Goal: Task Accomplishment & Management: Use online tool/utility

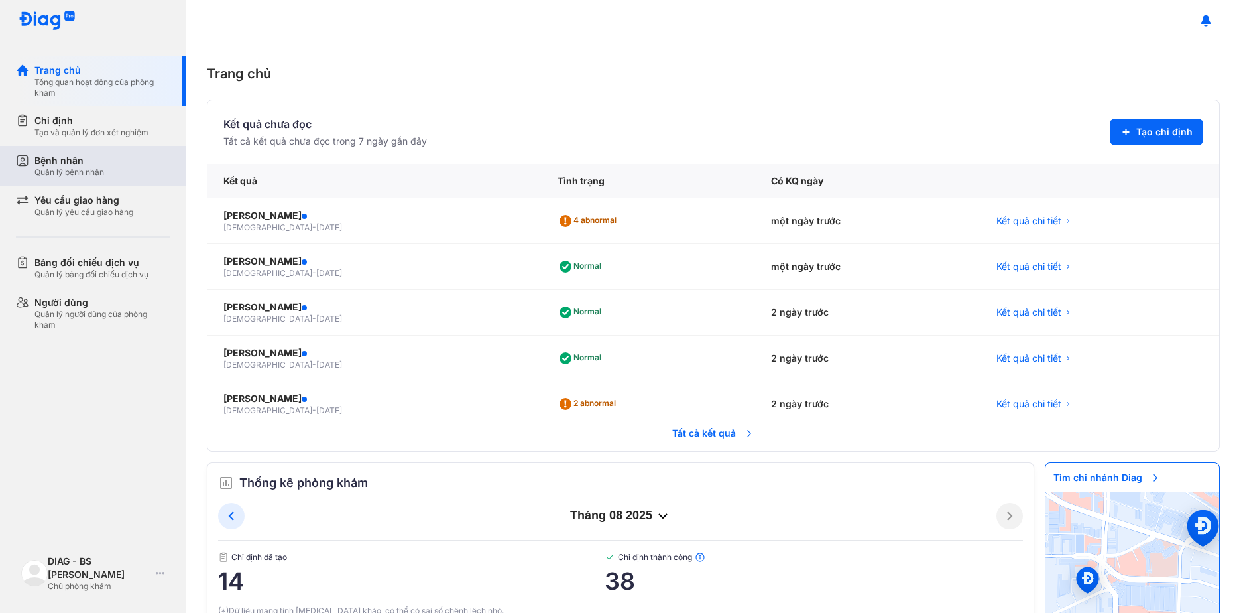
click at [83, 168] on div "Quản lý bệnh nhân" at bounding box center [69, 172] width 70 height 11
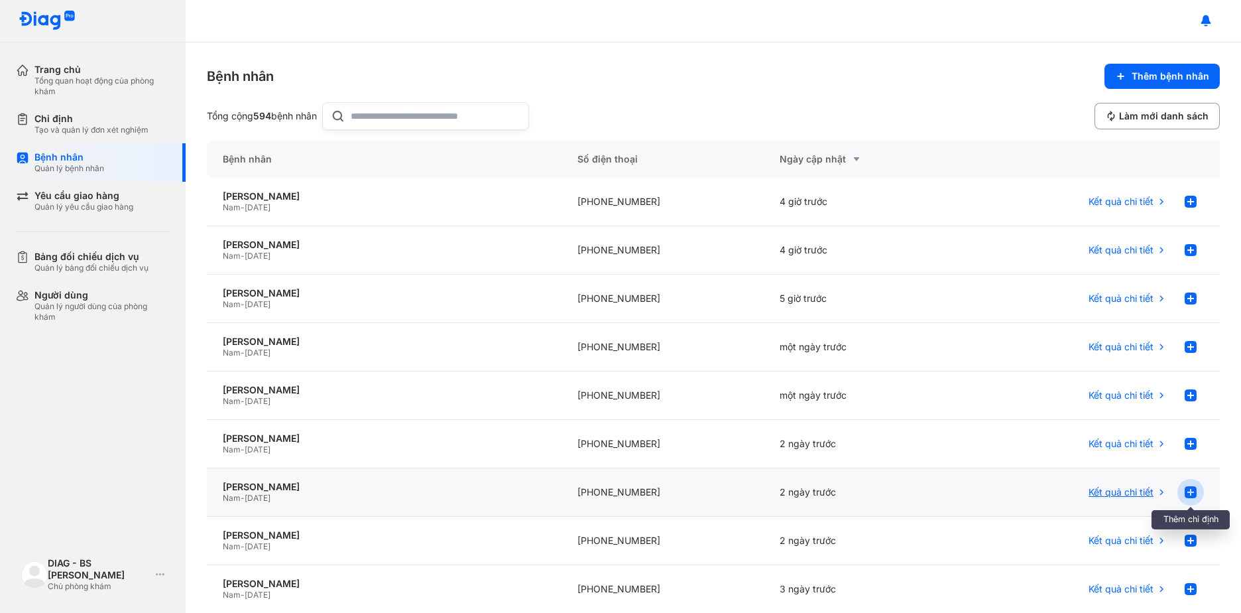
click at [1185, 494] on use at bounding box center [1191, 492] width 12 height 12
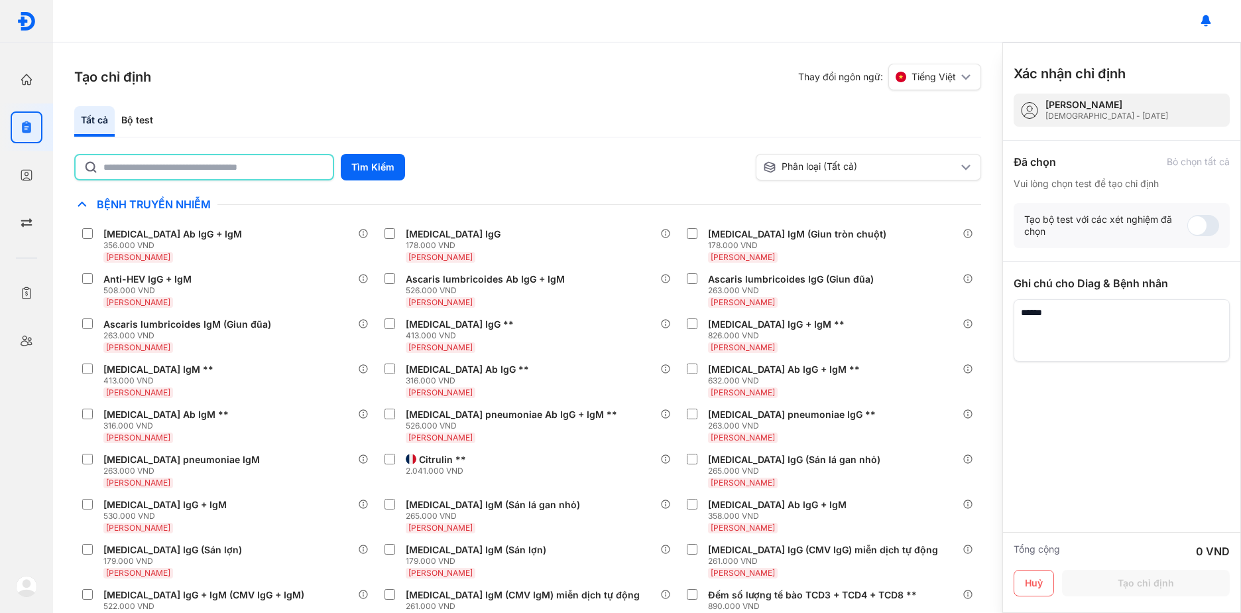
click at [276, 159] on input "text" at bounding box center [213, 167] width 221 height 24
type input "********"
click at [371, 168] on button "Tìm Kiếm" at bounding box center [373, 167] width 64 height 27
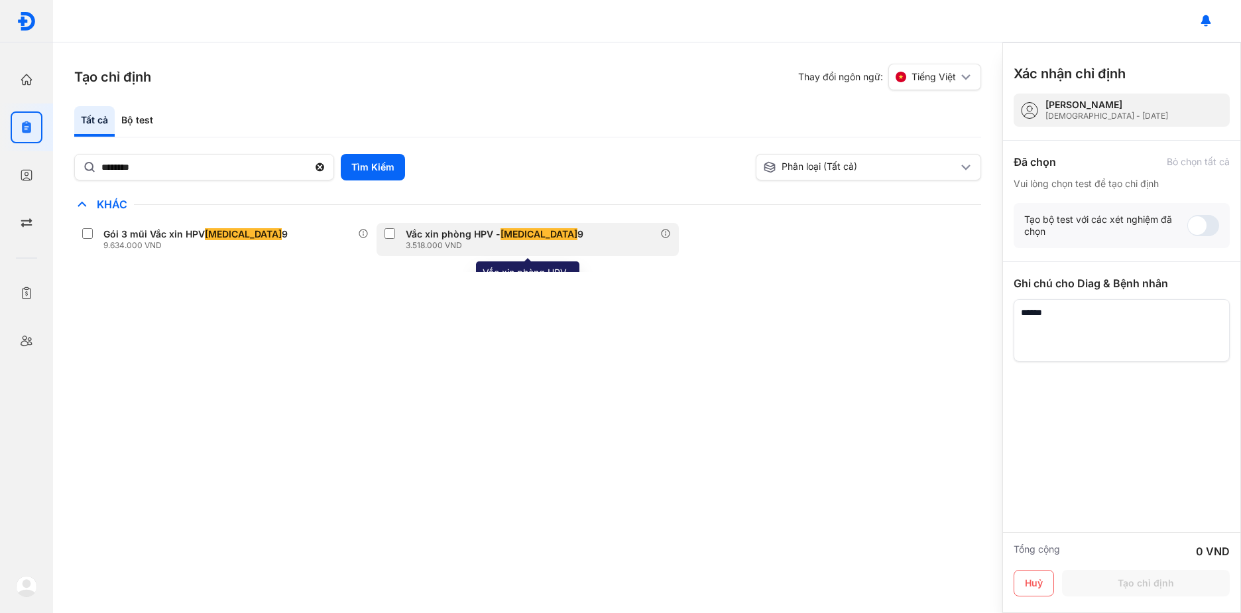
click at [442, 241] on div "3.518.000 VND" at bounding box center [497, 245] width 183 height 11
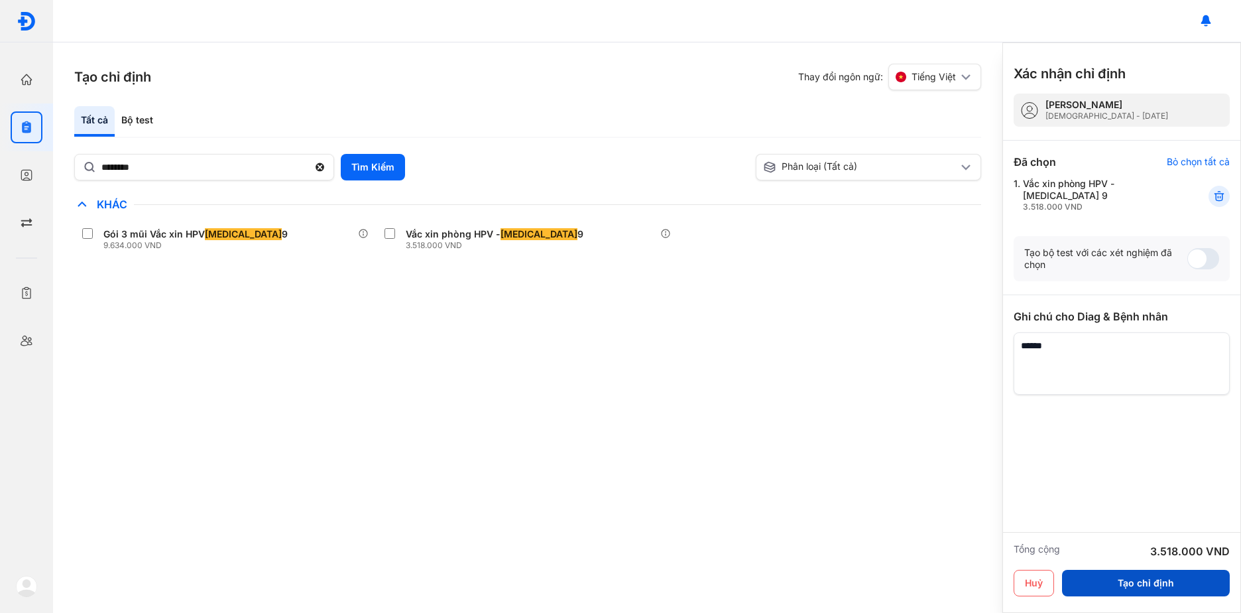
click at [1112, 581] on button "Tạo chỉ định" at bounding box center [1146, 583] width 168 height 27
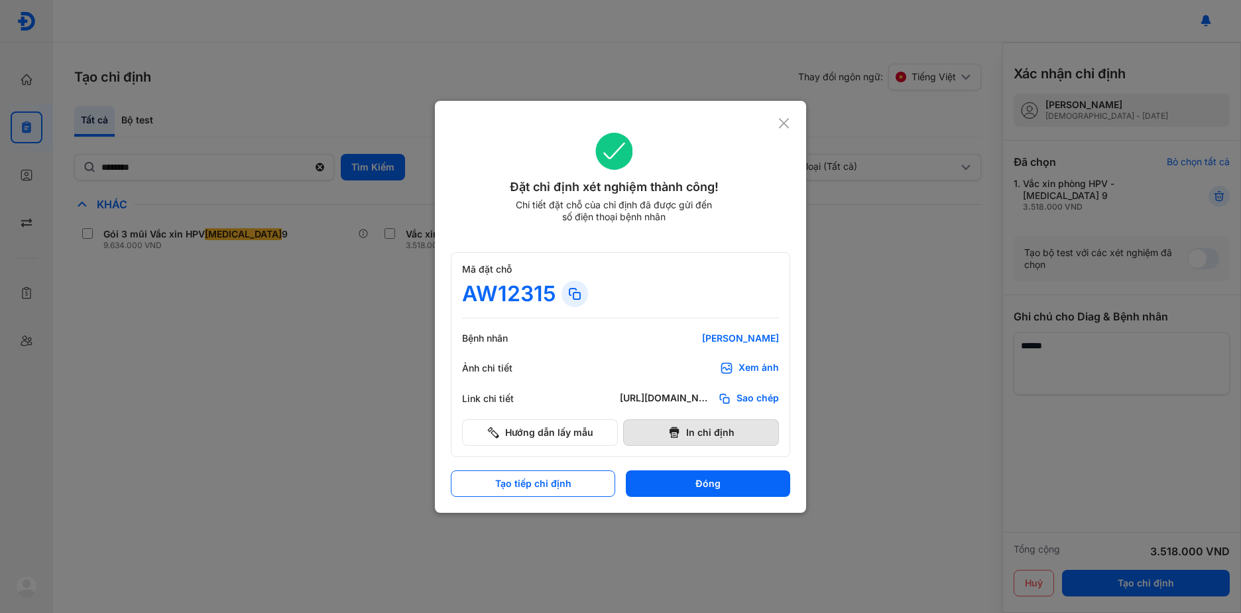
click at [727, 437] on button "In chỉ định" at bounding box center [701, 432] width 156 height 27
click at [671, 488] on button "Đóng" at bounding box center [708, 483] width 164 height 27
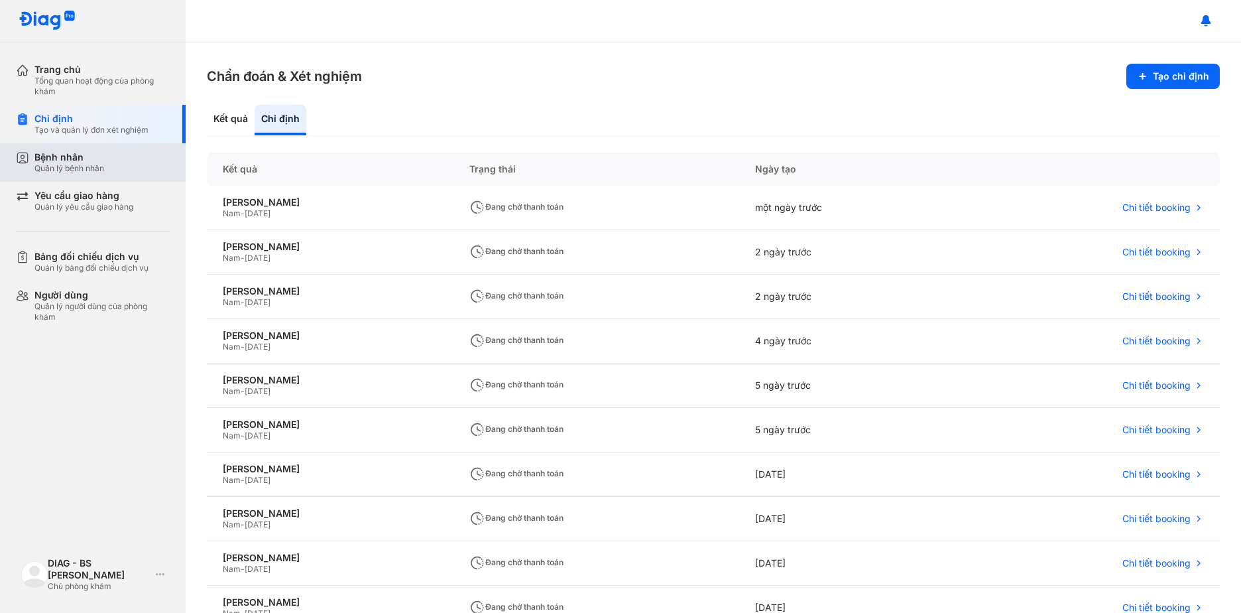
click at [62, 164] on div "Quản lý bệnh nhân" at bounding box center [69, 168] width 70 height 11
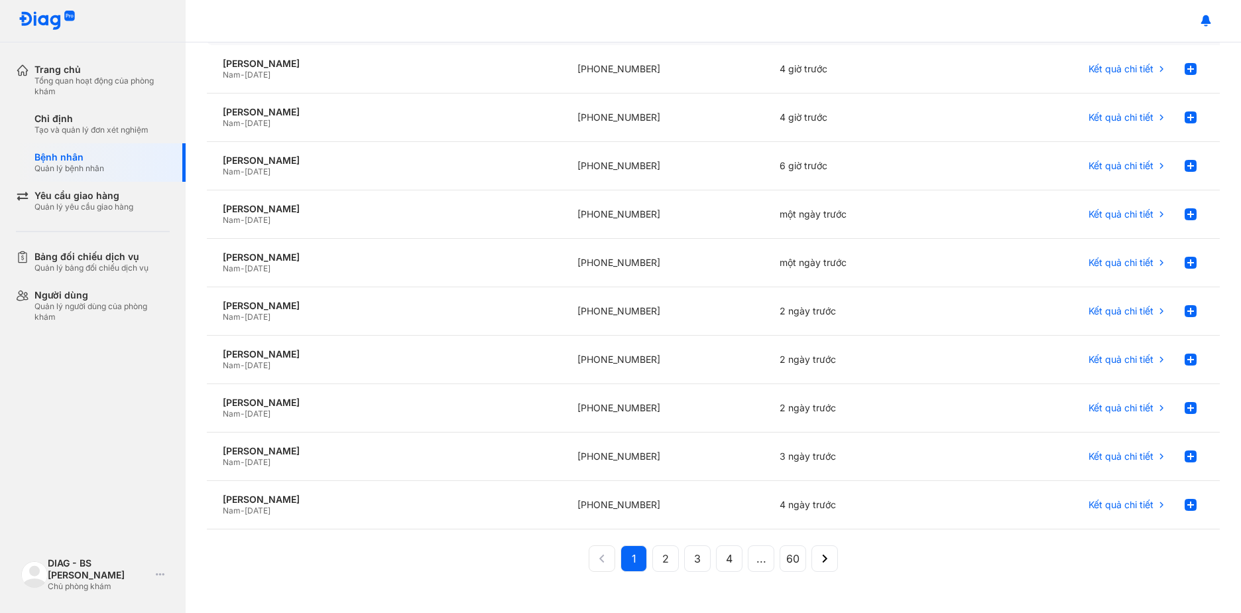
scroll to position [145, 0]
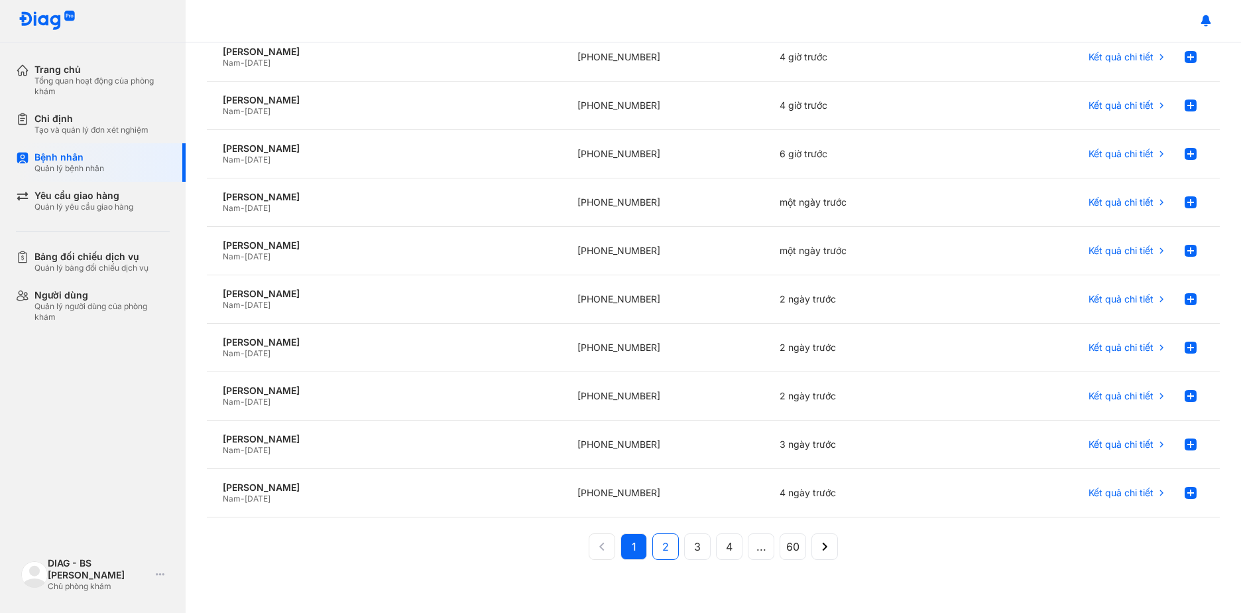
click at [662, 540] on span "2" at bounding box center [665, 546] width 7 height 16
click at [694, 550] on span "3" at bounding box center [697, 546] width 7 height 16
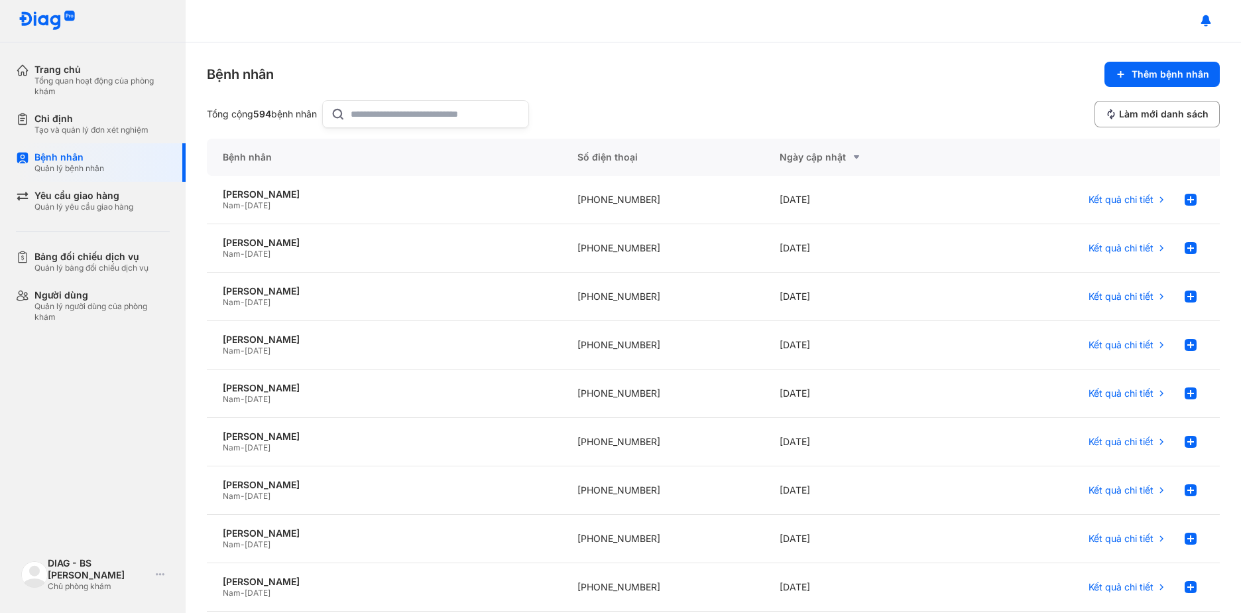
scroll to position [0, 0]
click at [399, 117] on input "text" at bounding box center [436, 116] width 170 height 27
type input "******"
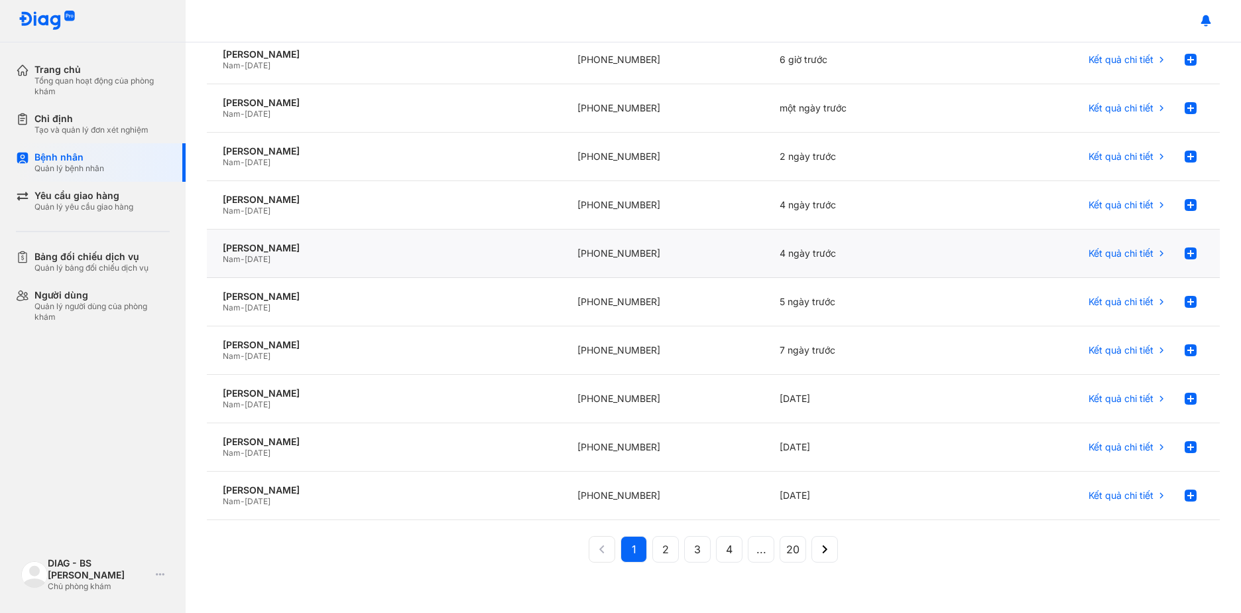
scroll to position [145, 0]
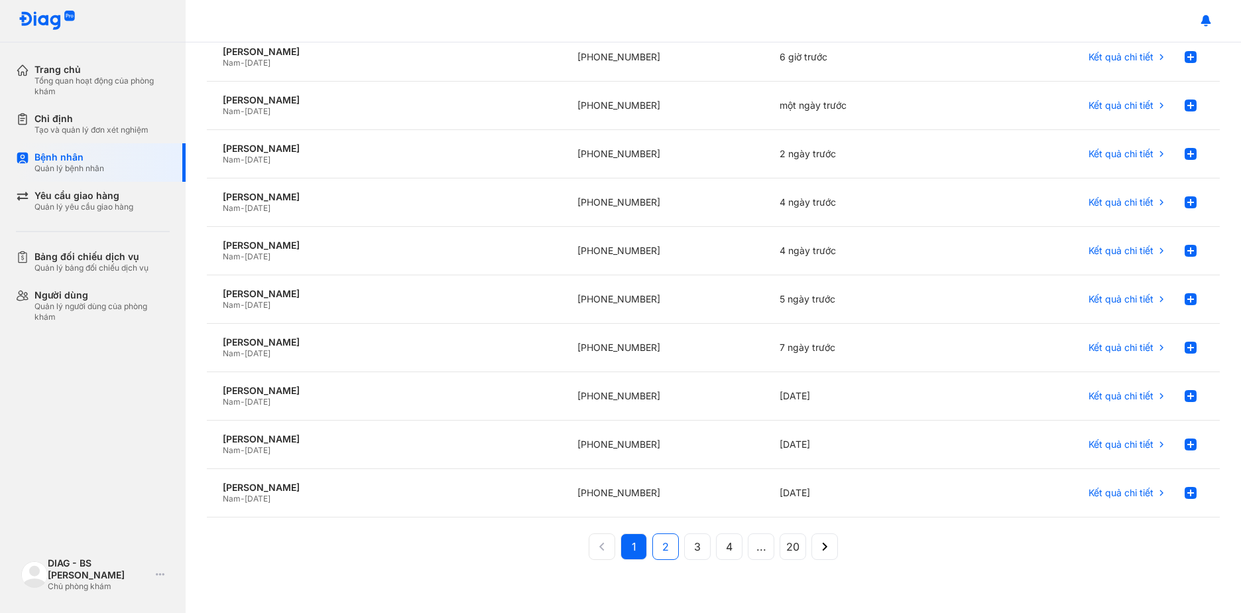
click at [684, 547] on button "2" at bounding box center [697, 546] width 27 height 27
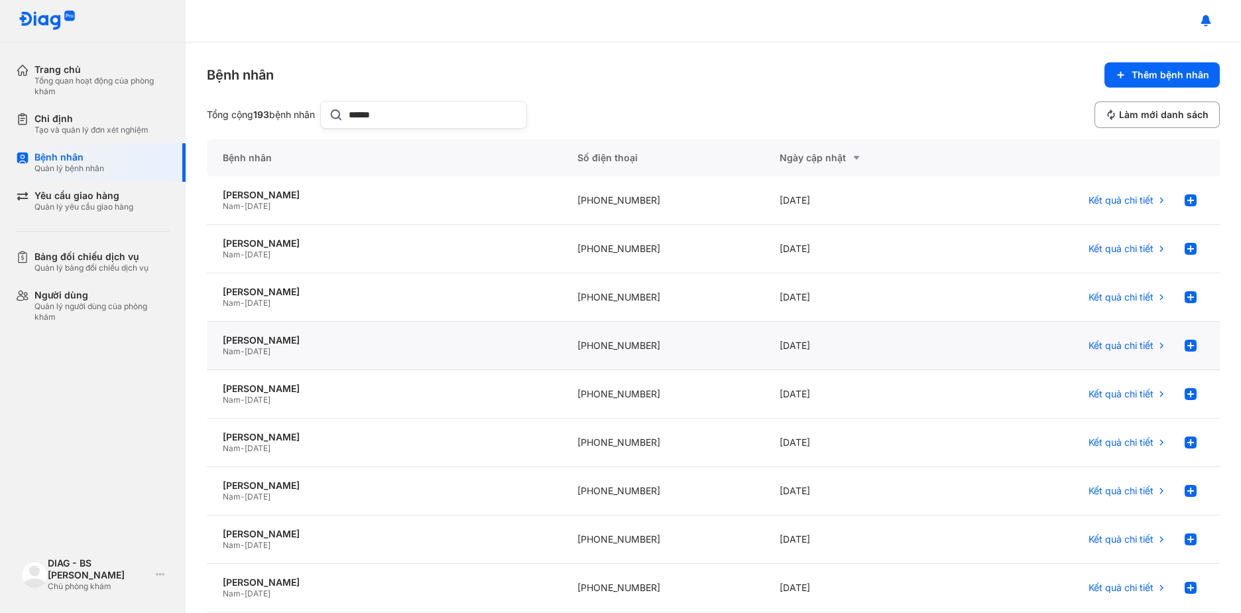
scroll to position [0, 0]
click at [336, 533] on div "[PERSON_NAME]" at bounding box center [384, 535] width 323 height 12
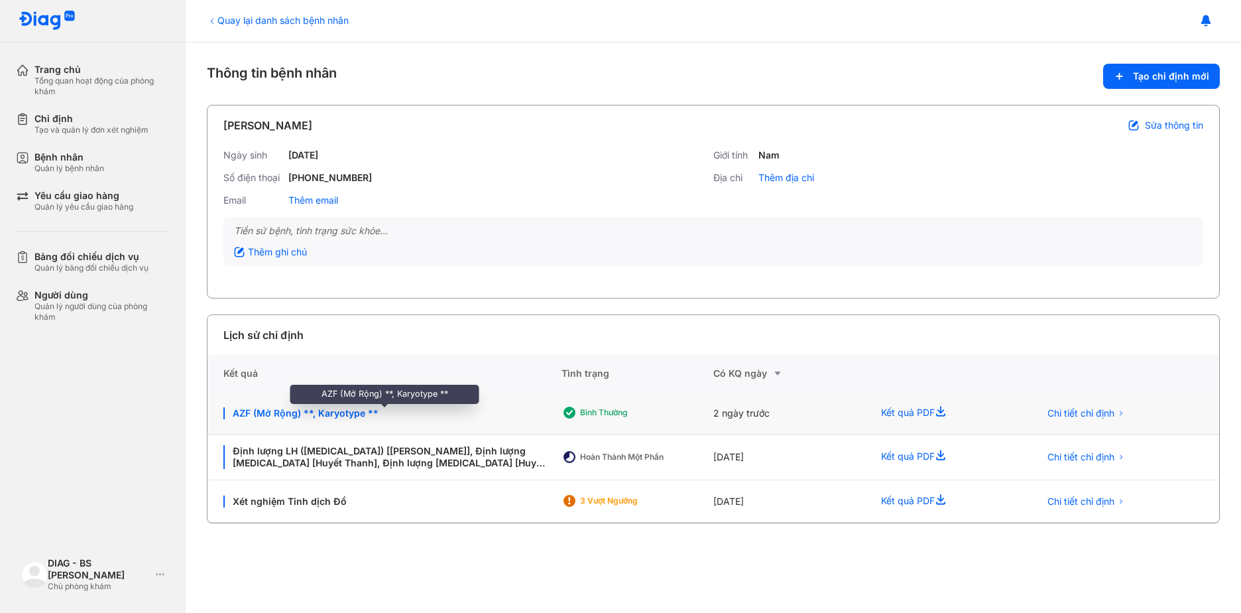
click at [410, 409] on div "AZF (Mở Rộng) **, Karyotype **" at bounding box center [384, 413] width 322 height 12
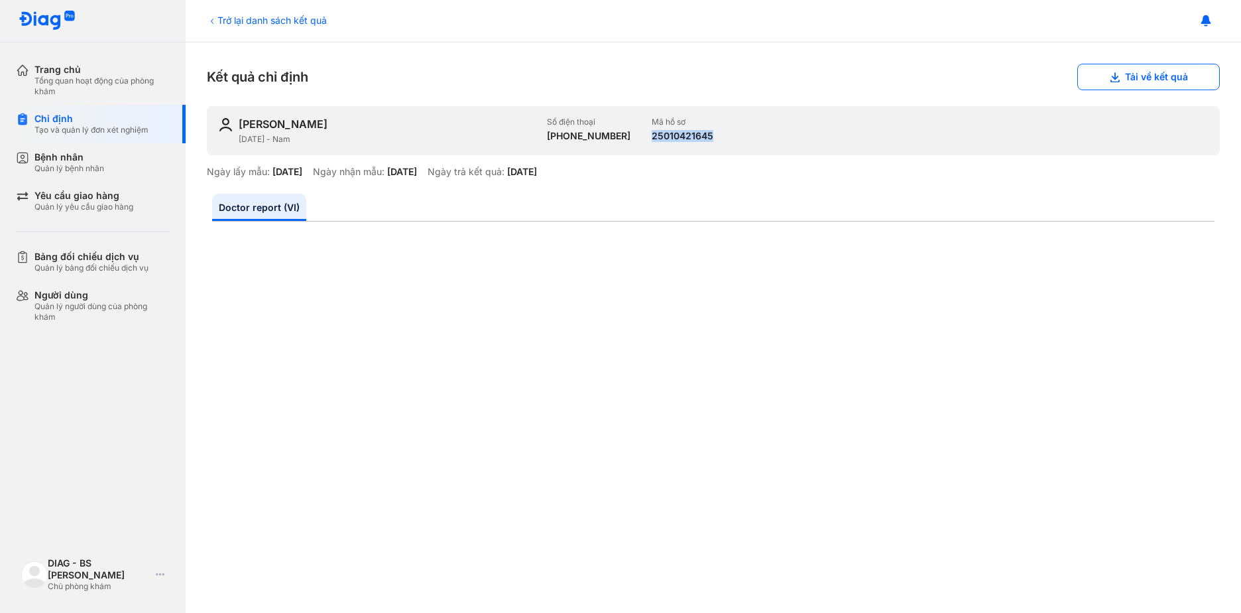
drag, startPoint x: 703, startPoint y: 135, endPoint x: 631, endPoint y: 141, distance: 71.9
click at [631, 141] on div "HOÀNG THẾ HẢI NGUYÊN 20/08/2000 - Nam Số điện thoại +84944866346 Mã hồ sơ 25010…" at bounding box center [713, 130] width 1013 height 49
drag, startPoint x: 631, startPoint y: 141, endPoint x: 642, endPoint y: 138, distance: 11.1
copy div "25010421645"
